Goal: Information Seeking & Learning: Check status

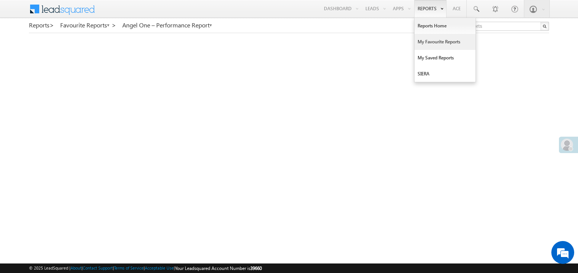
click at [427, 42] on link "My Favourite Reports" at bounding box center [445, 42] width 61 height 16
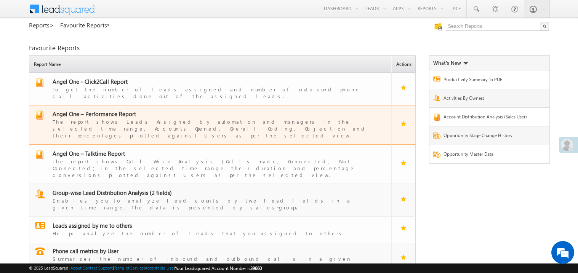
click at [103, 111] on span "Angel One – Performance Report" at bounding box center [94, 114] width 83 height 8
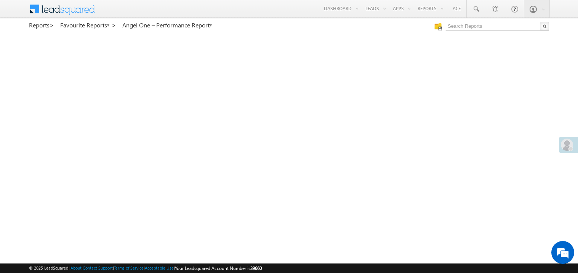
click at [566, 149] on span at bounding box center [567, 145] width 12 height 12
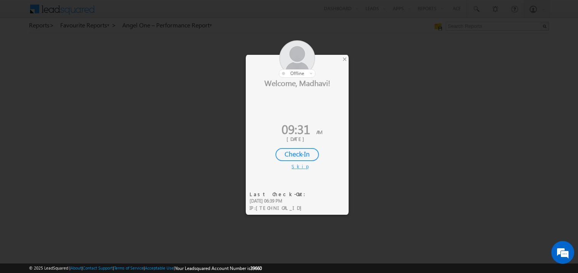
click at [303, 154] on div "Check-In" at bounding box center [297, 154] width 43 height 13
